Goal: Obtain resource: Download file/media

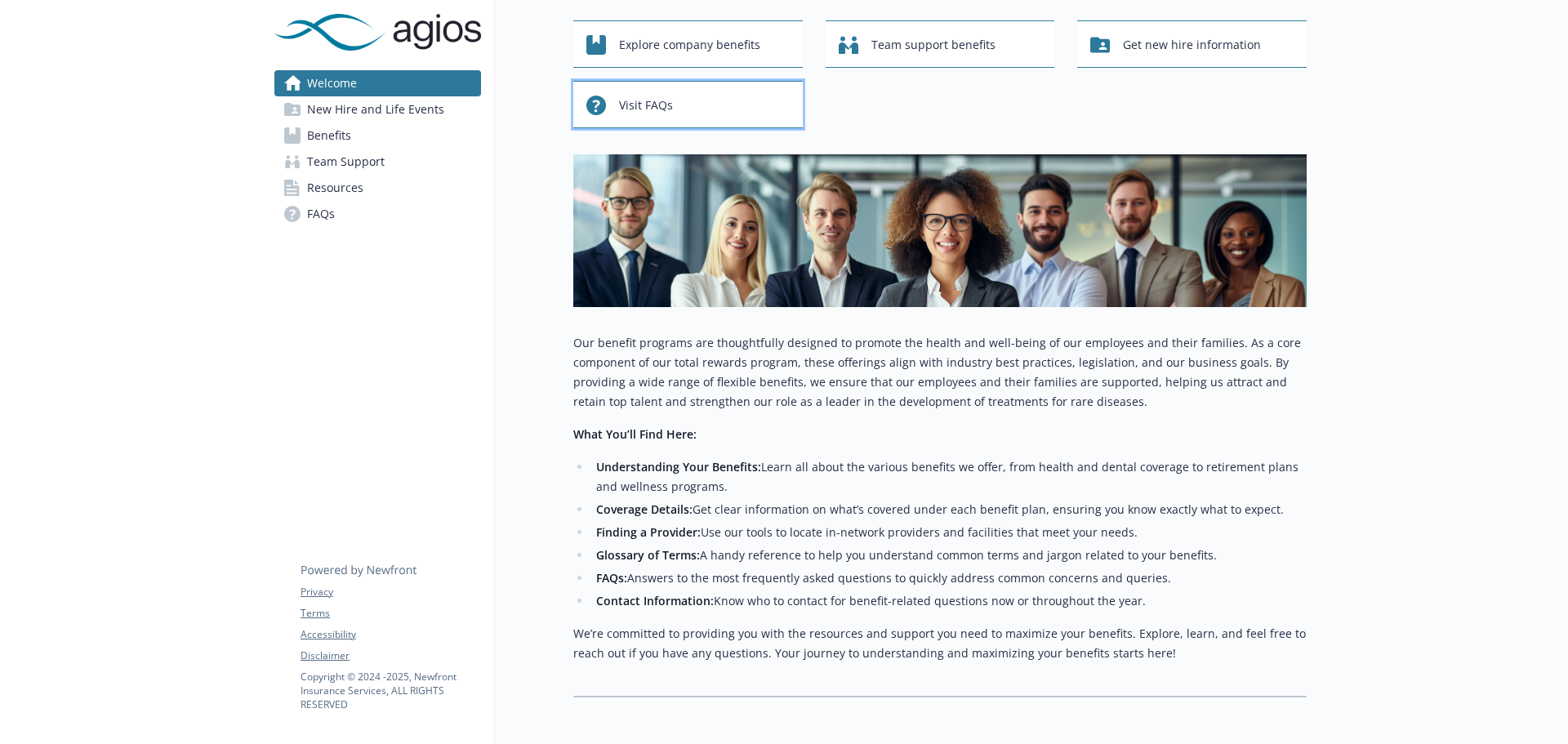
click at [657, 109] on span "Visit FAQs" at bounding box center [646, 105] width 54 height 31
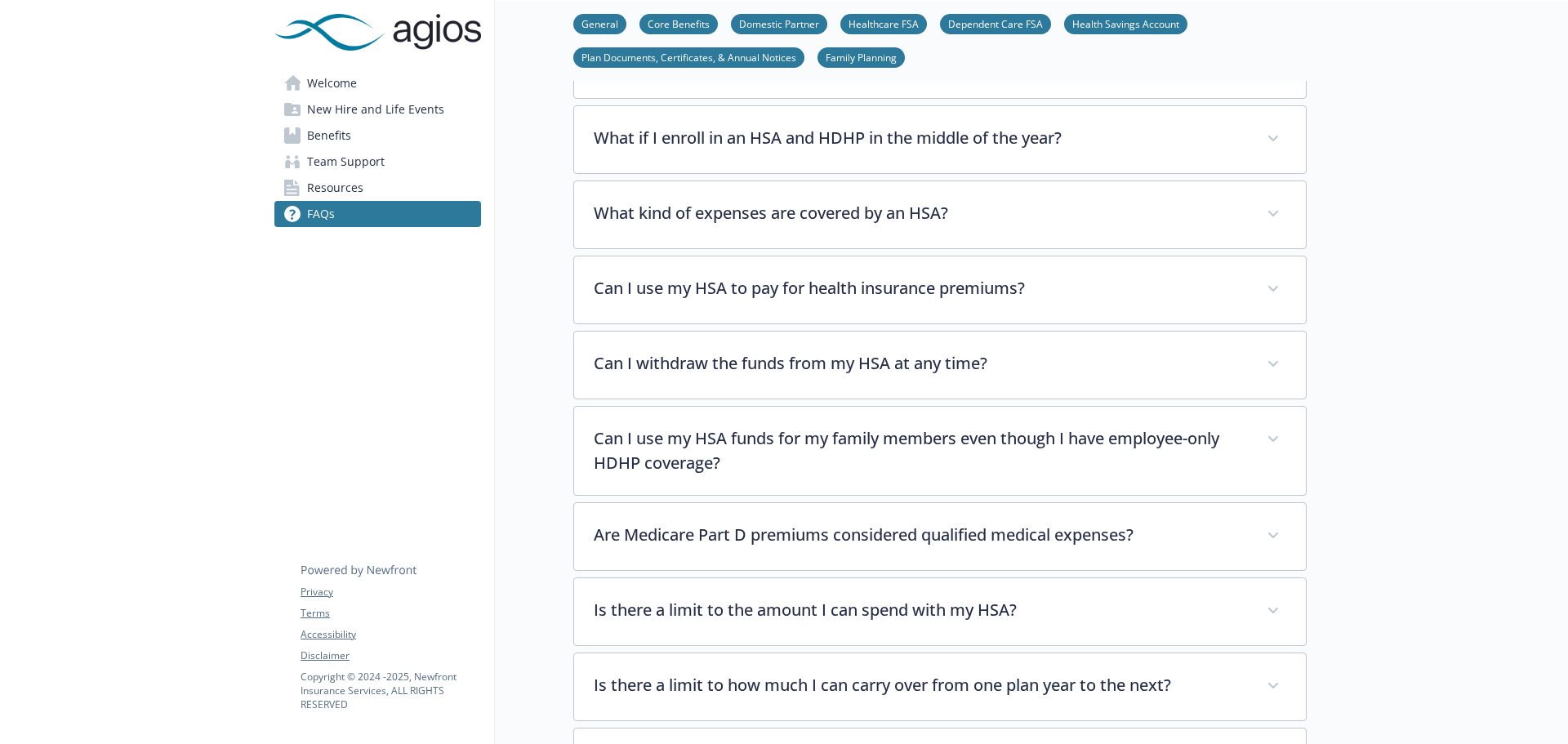
scroll to position [2887, 0]
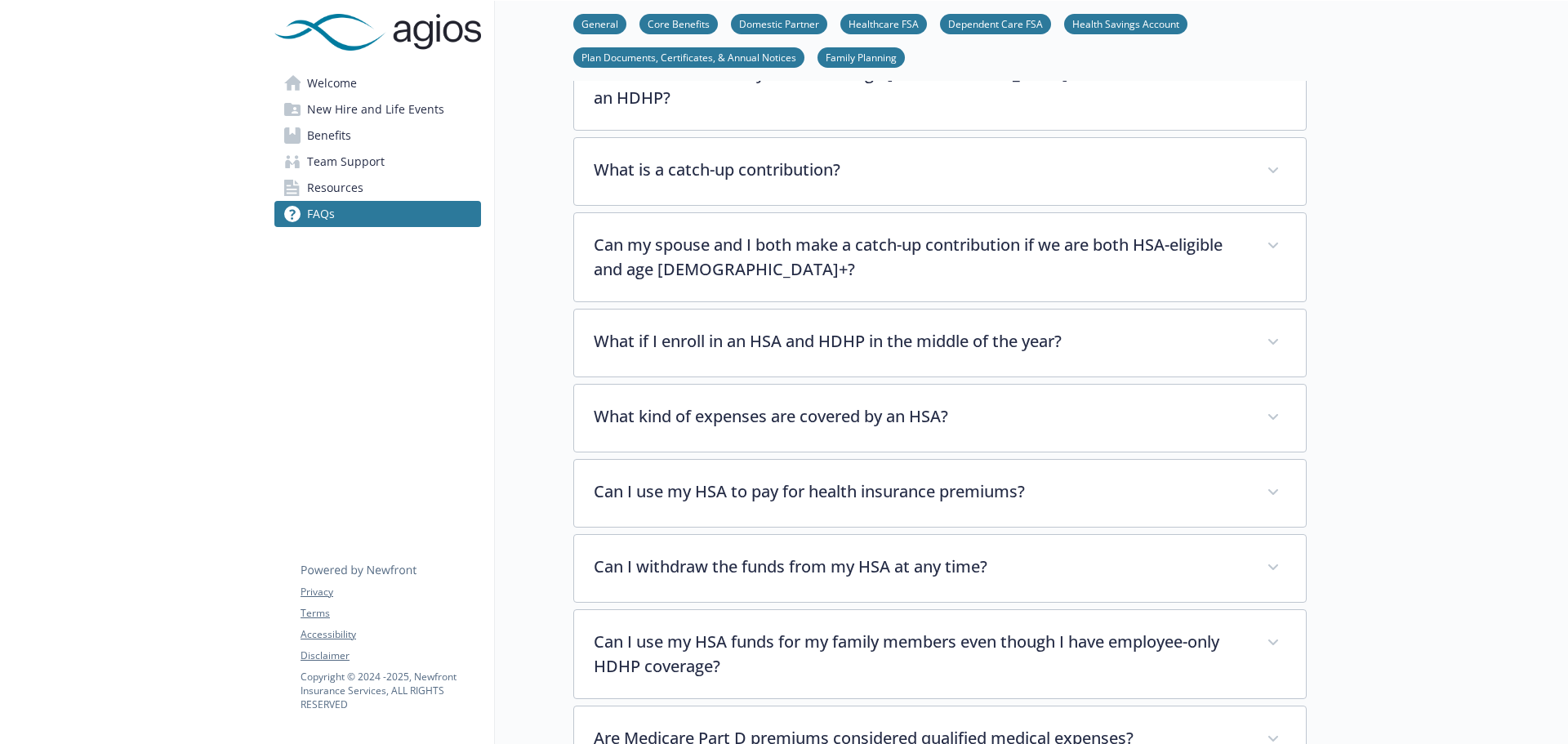
click at [415, 109] on span "New Hire and Life Events" at bounding box center [375, 109] width 138 height 26
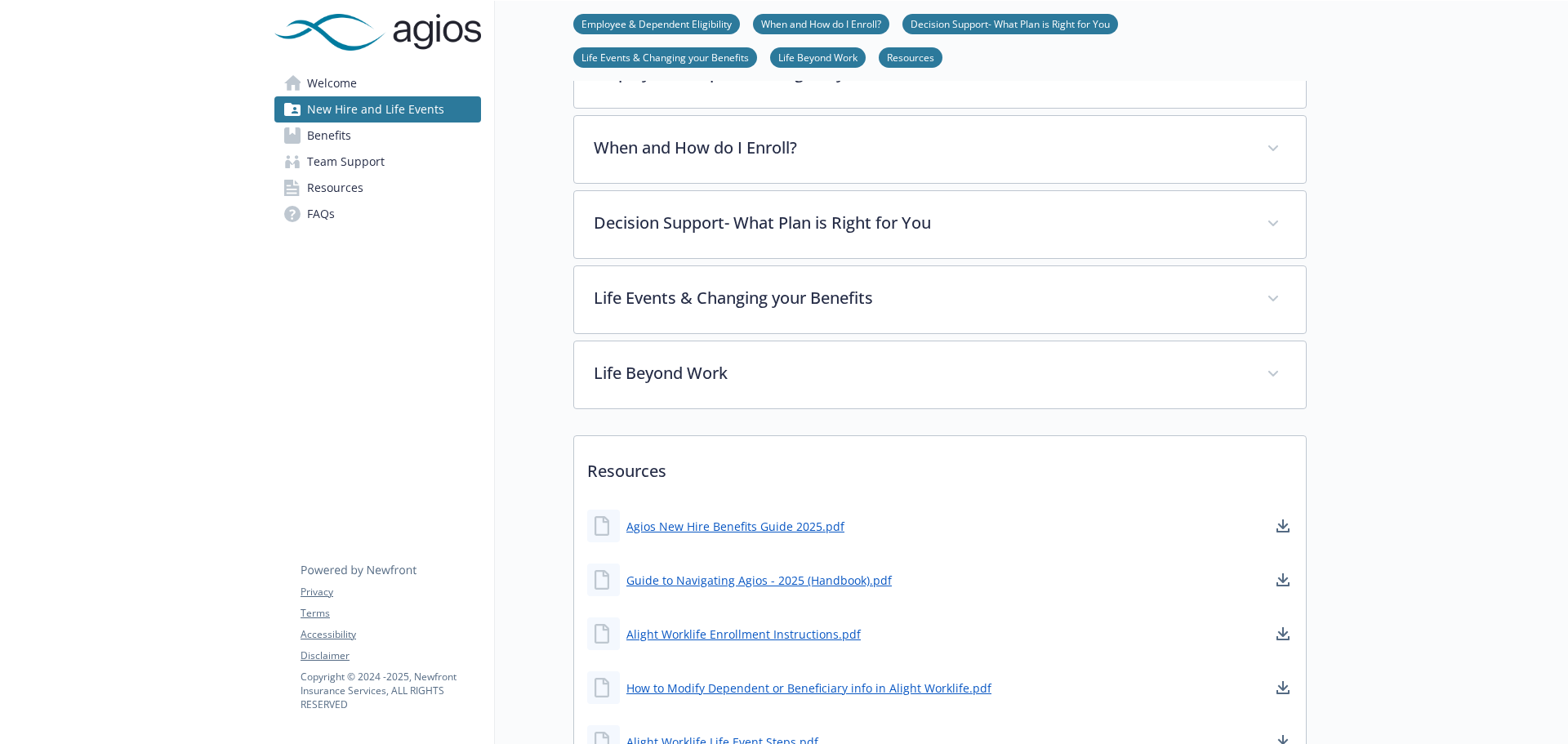
scroll to position [461, 0]
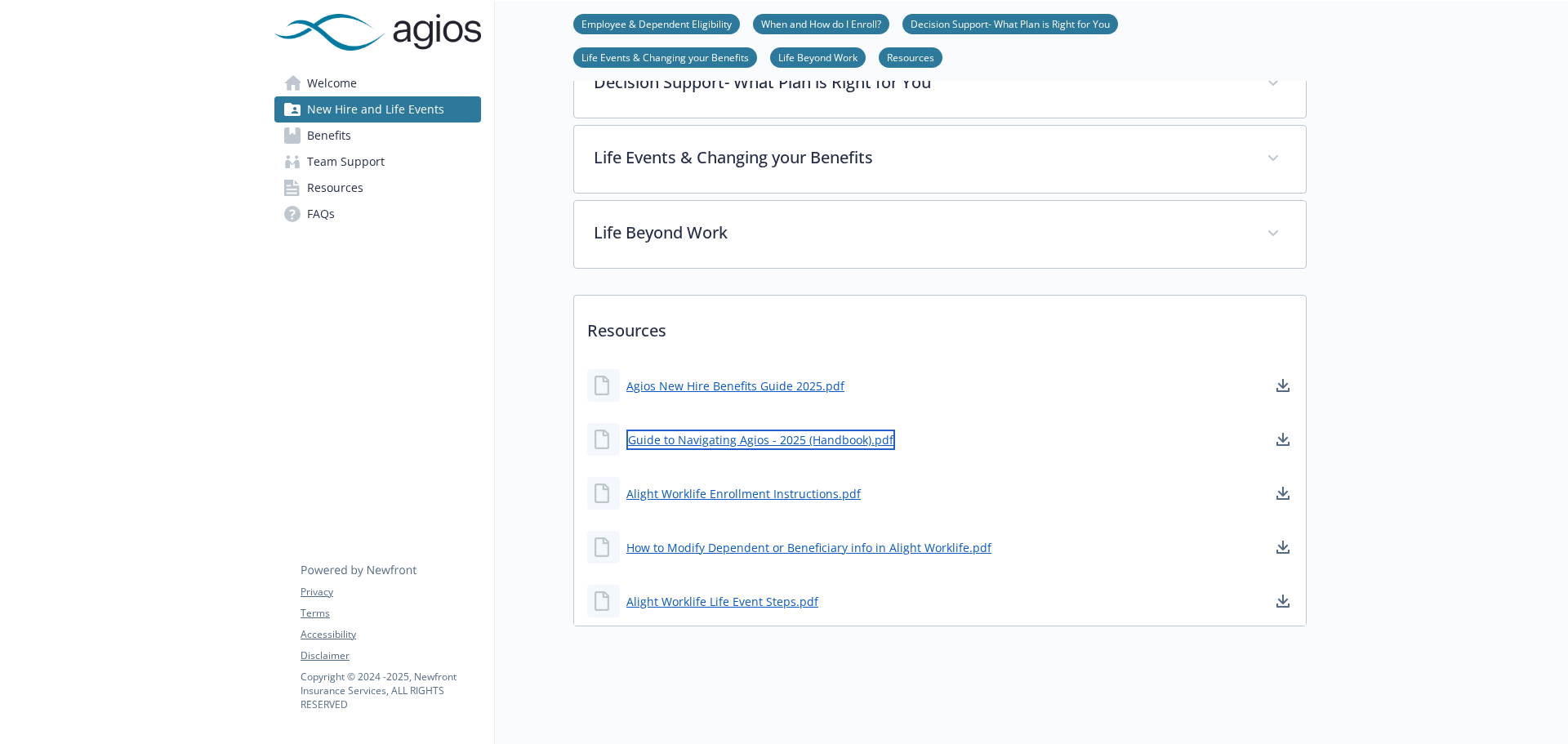
click at [838, 430] on link "Guide to Navigating Agios - 2025 (Handbook).pdf" at bounding box center [760, 440] width 269 height 21
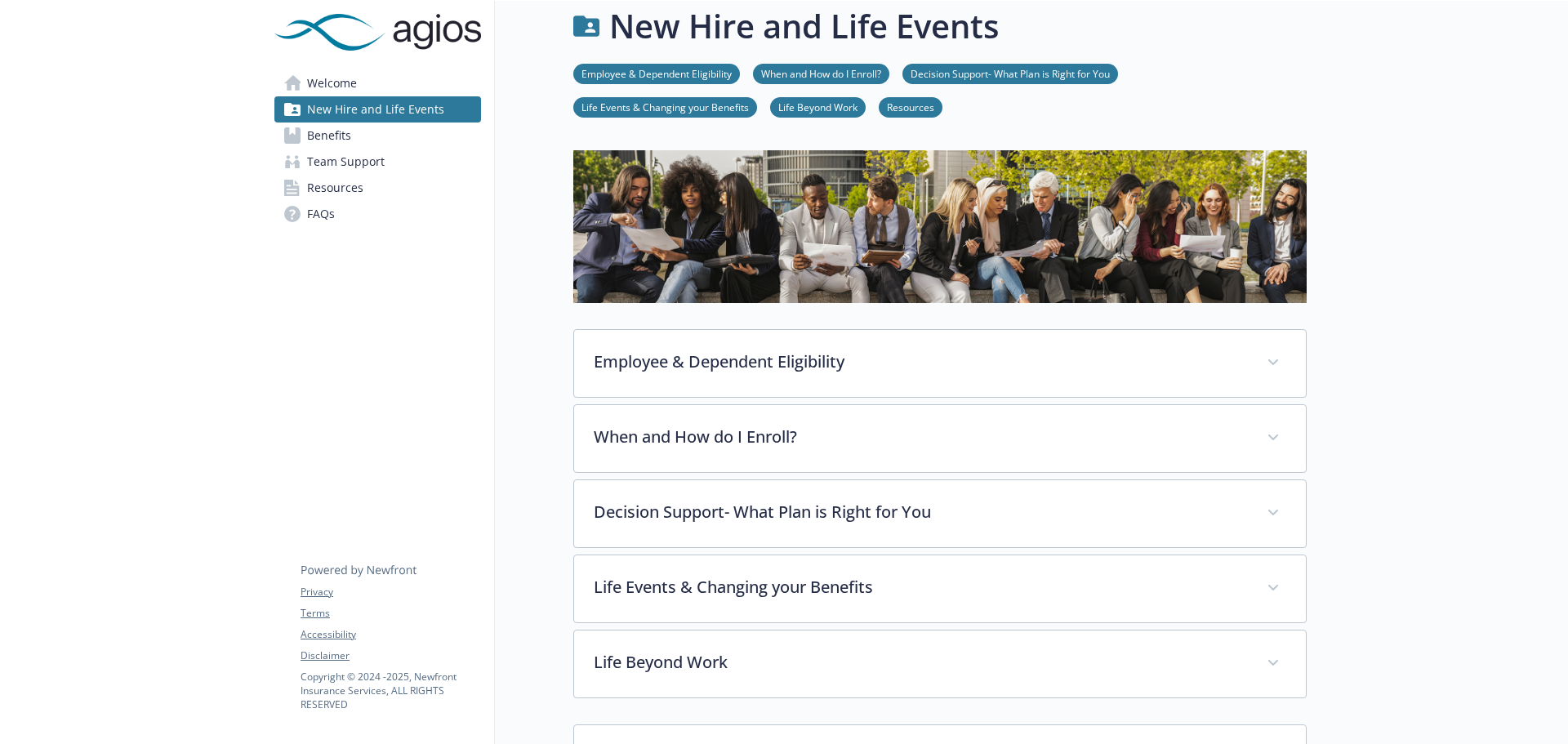
scroll to position [0, 0]
